Goal: Task Accomplishment & Management: Complete application form

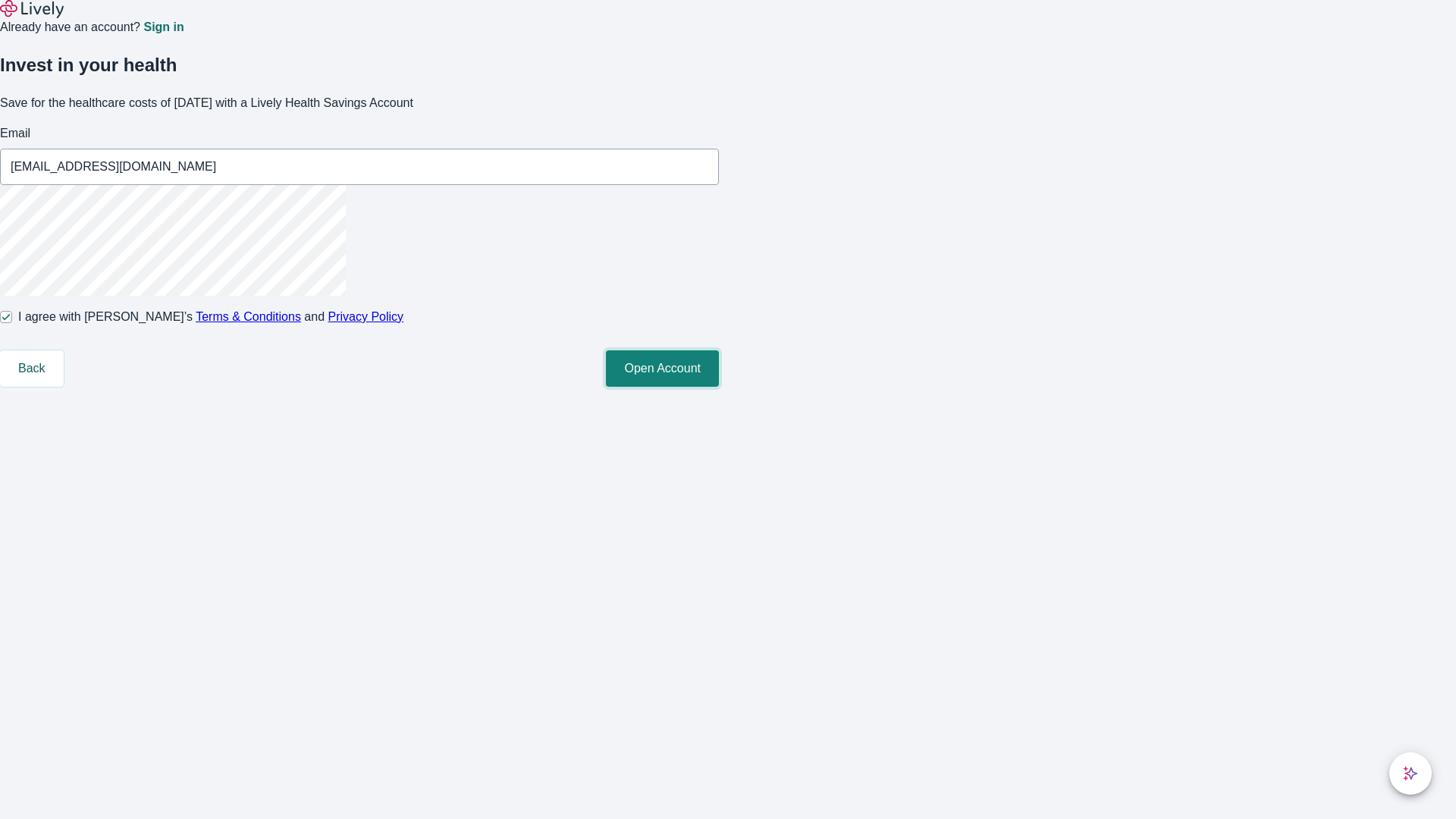
click at [719, 387] on button "Open Account" at bounding box center [662, 369] width 113 height 37
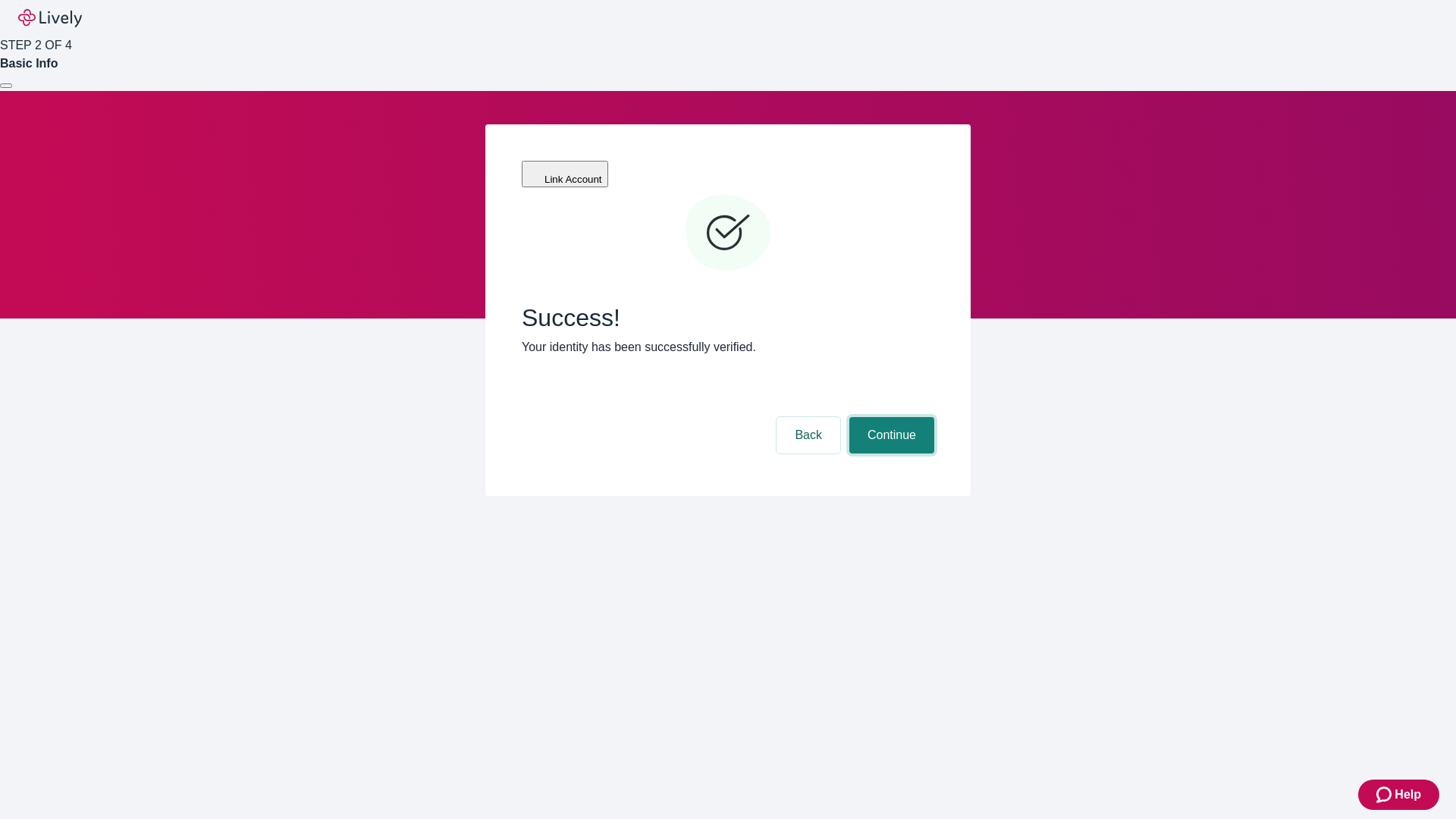
click at [889, 417] on button "Continue" at bounding box center [892, 435] width 85 height 37
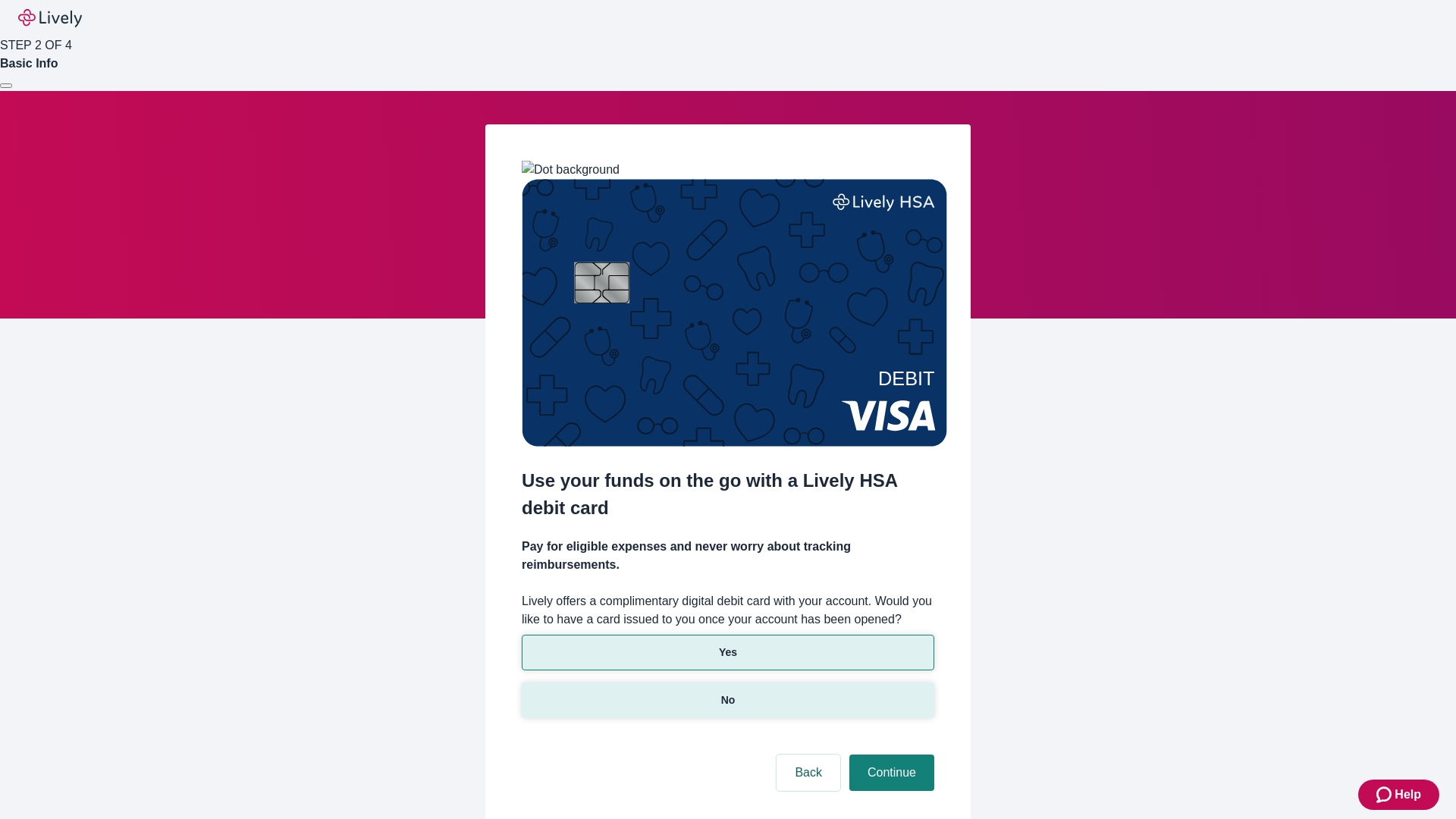
click at [728, 693] on p "No" at bounding box center [728, 701] width 15 height 16
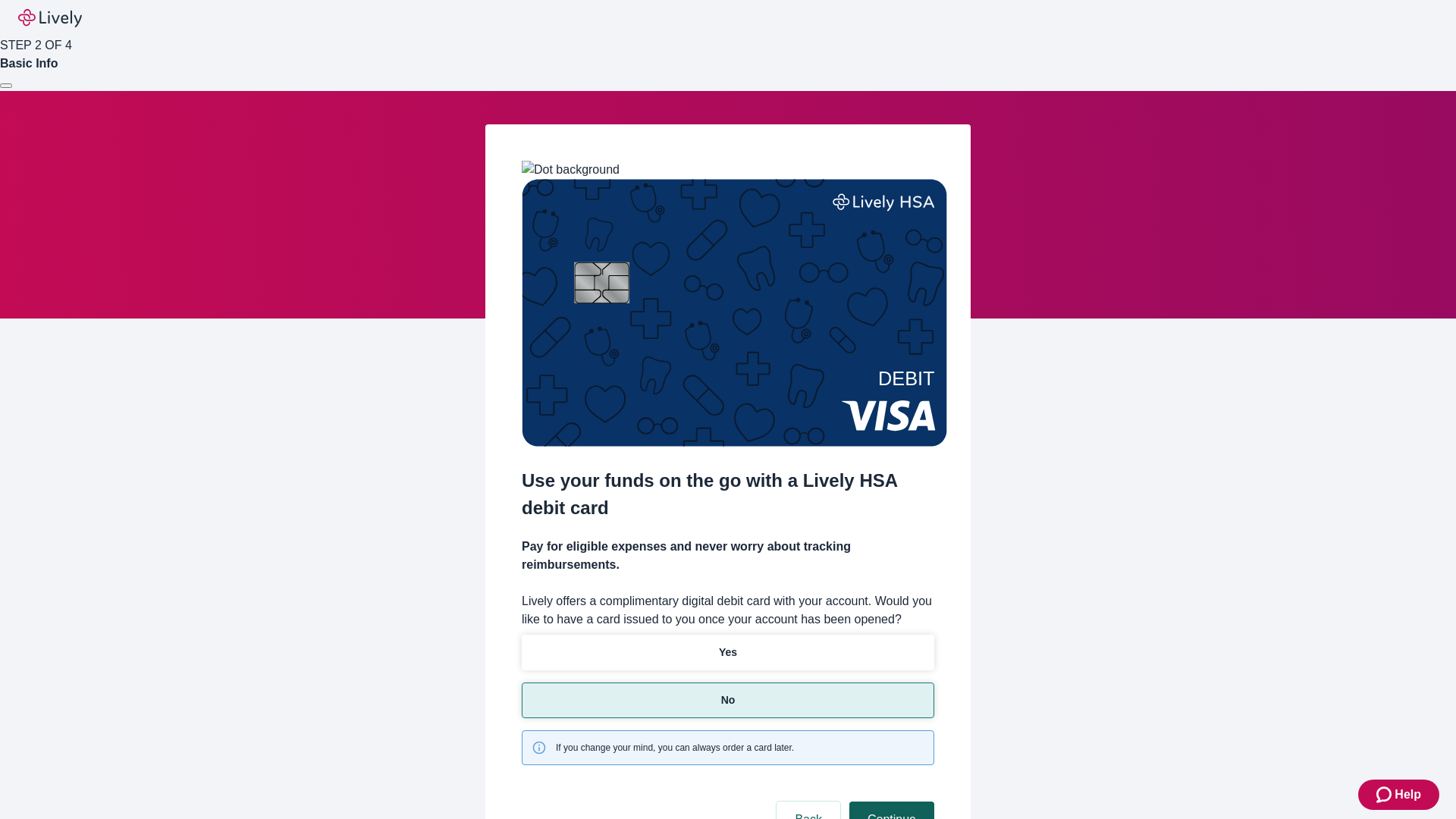
click at [889, 802] on button "Continue" at bounding box center [892, 820] width 85 height 37
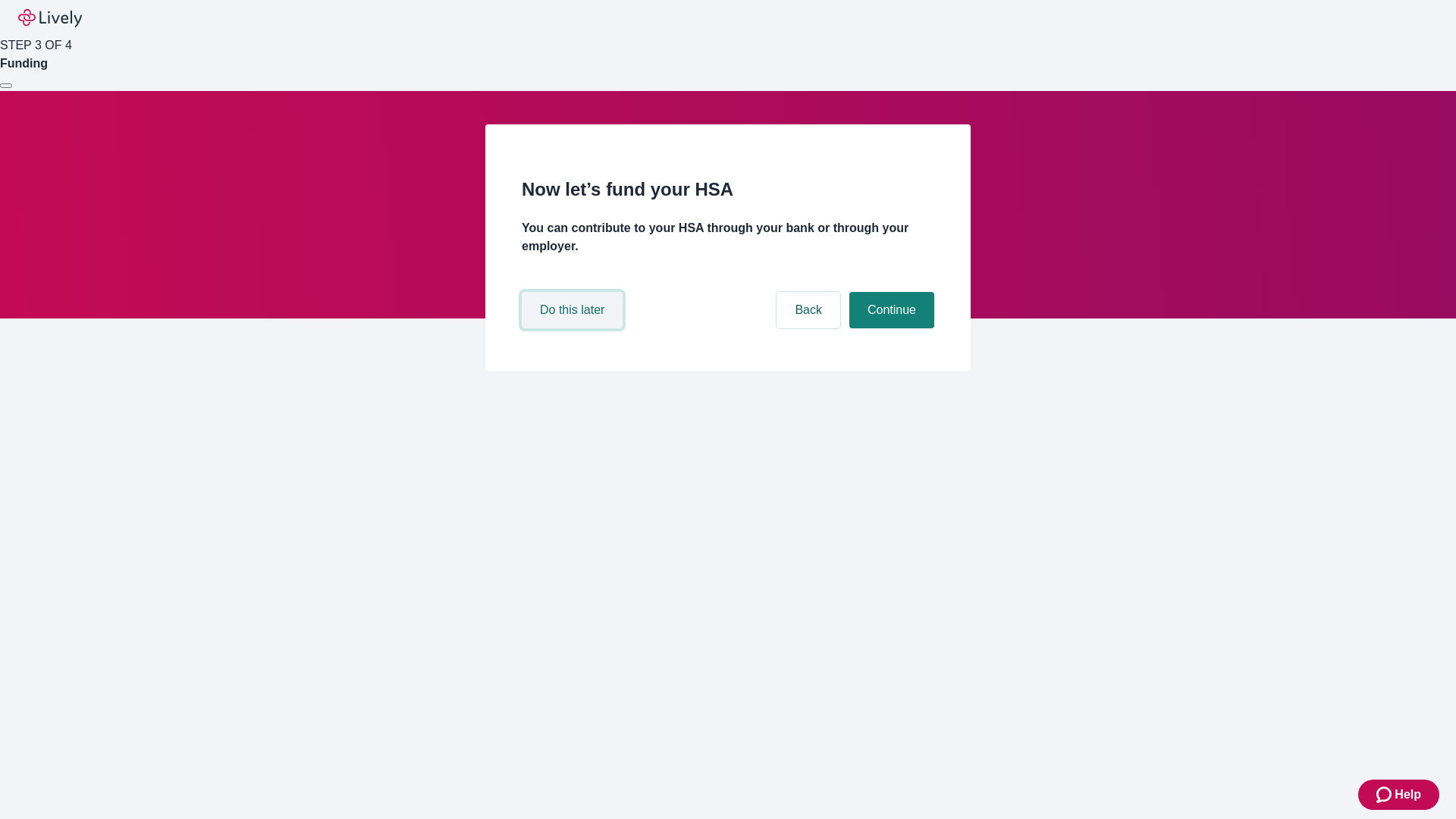
click at [574, 329] on button "Do this later" at bounding box center [573, 310] width 101 height 37
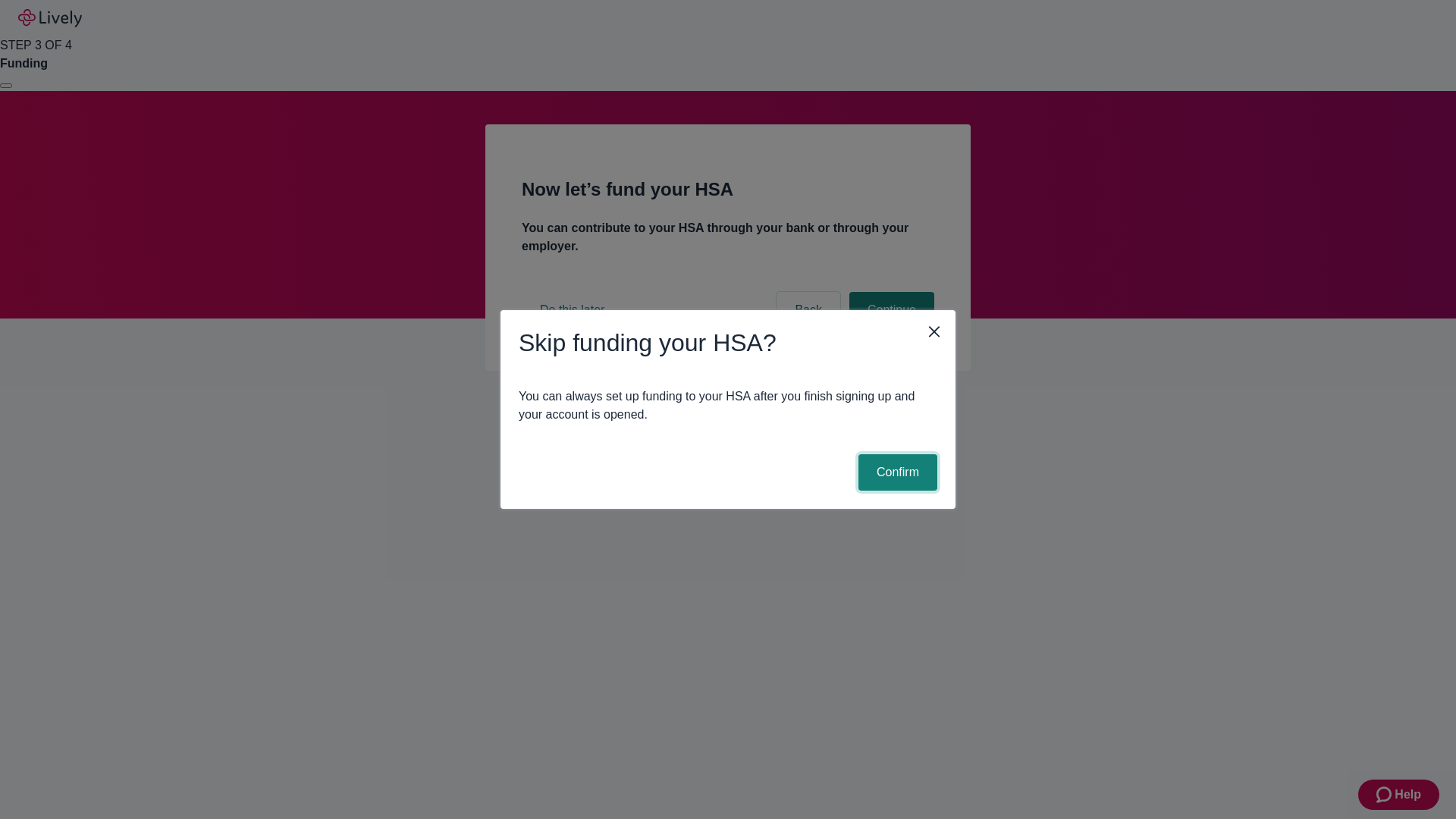
click at [895, 473] on button "Confirm" at bounding box center [897, 473] width 78 height 37
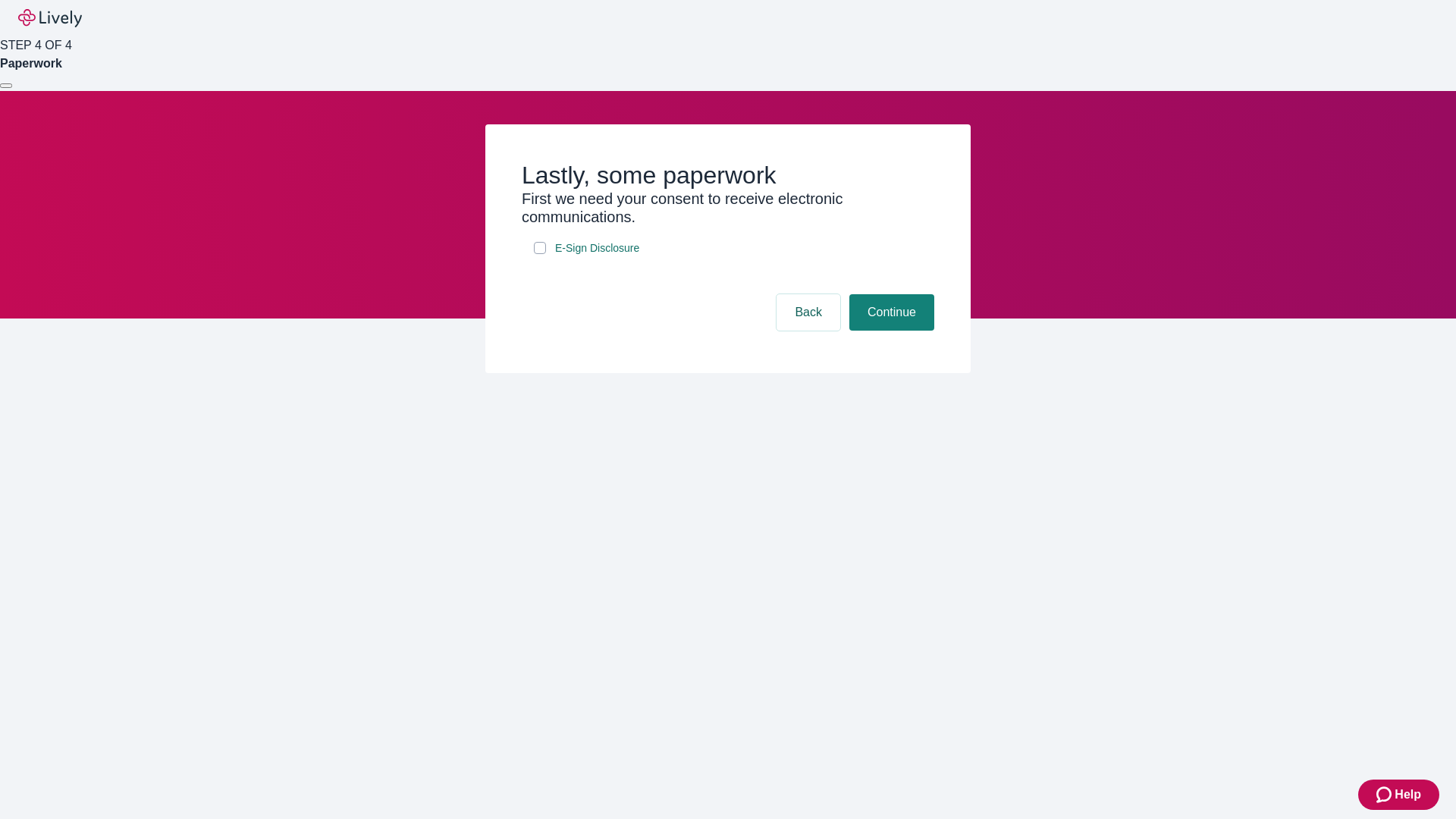
click at [540, 254] on input "E-Sign Disclosure" at bounding box center [540, 248] width 13 height 13
checkbox input "true"
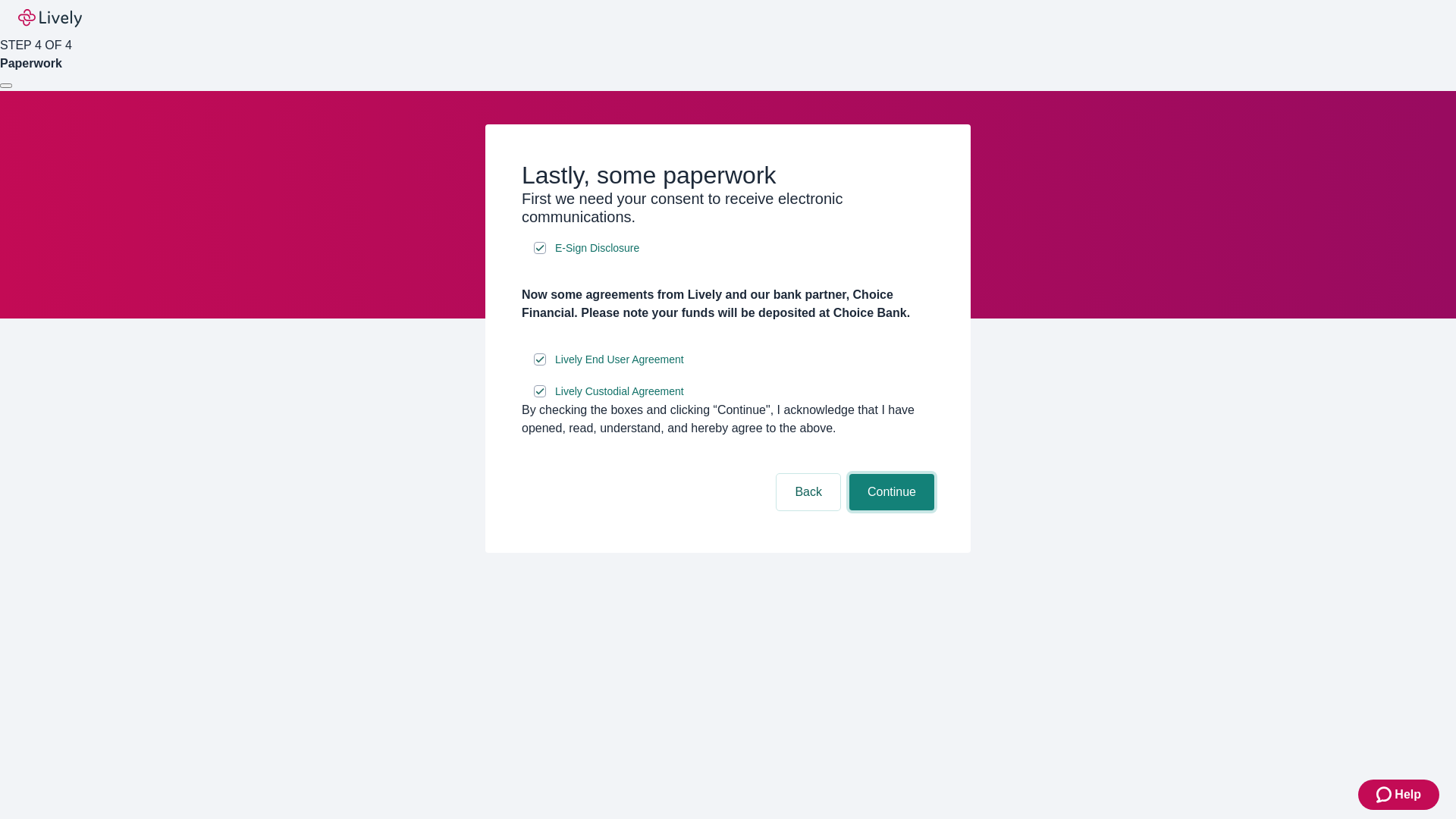
click at [889, 511] on button "Continue" at bounding box center [892, 492] width 85 height 37
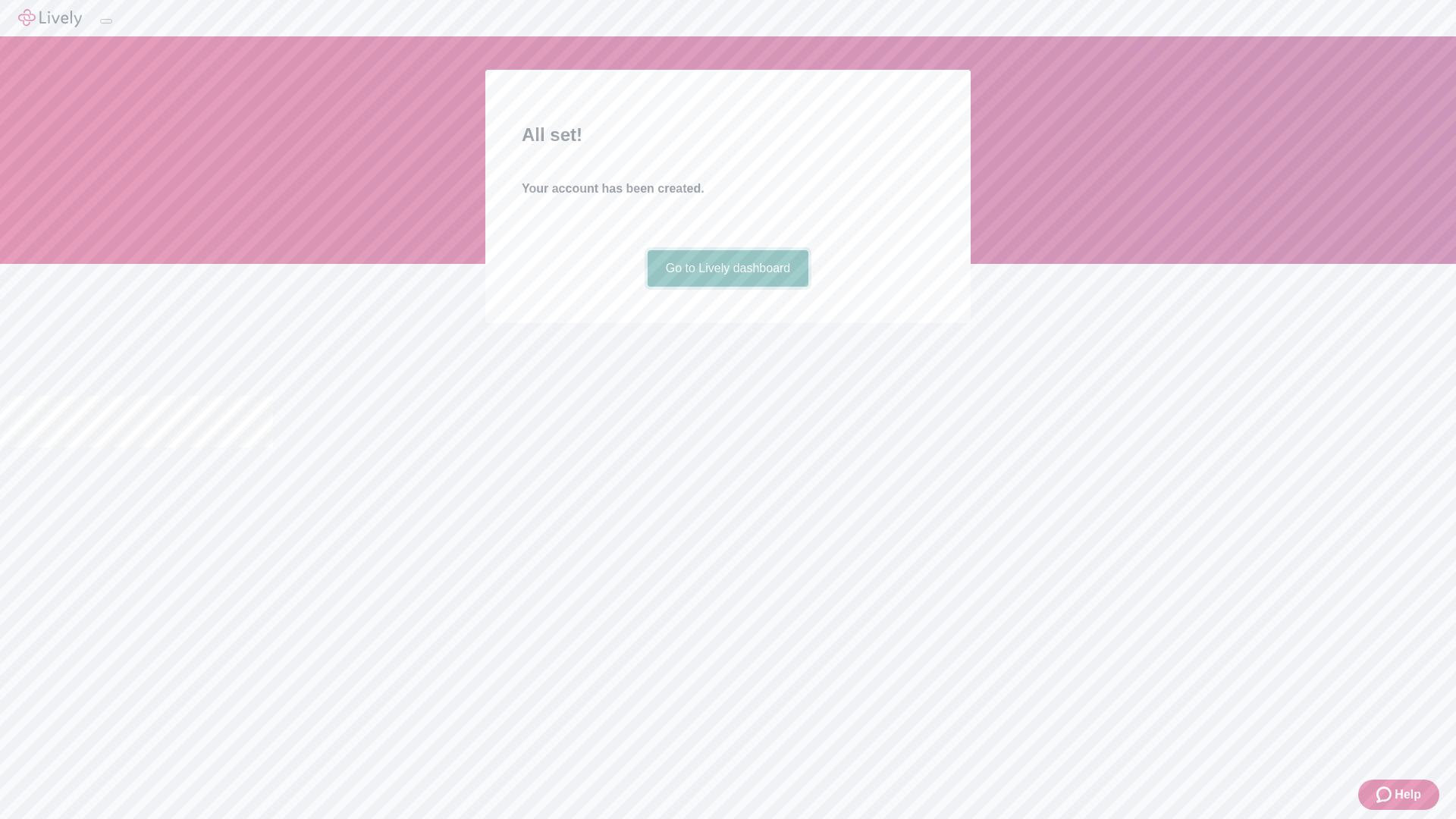
click at [728, 287] on link "Go to Lively dashboard" at bounding box center [728, 268] width 162 height 37
